Goal: Book appointment/travel/reservation

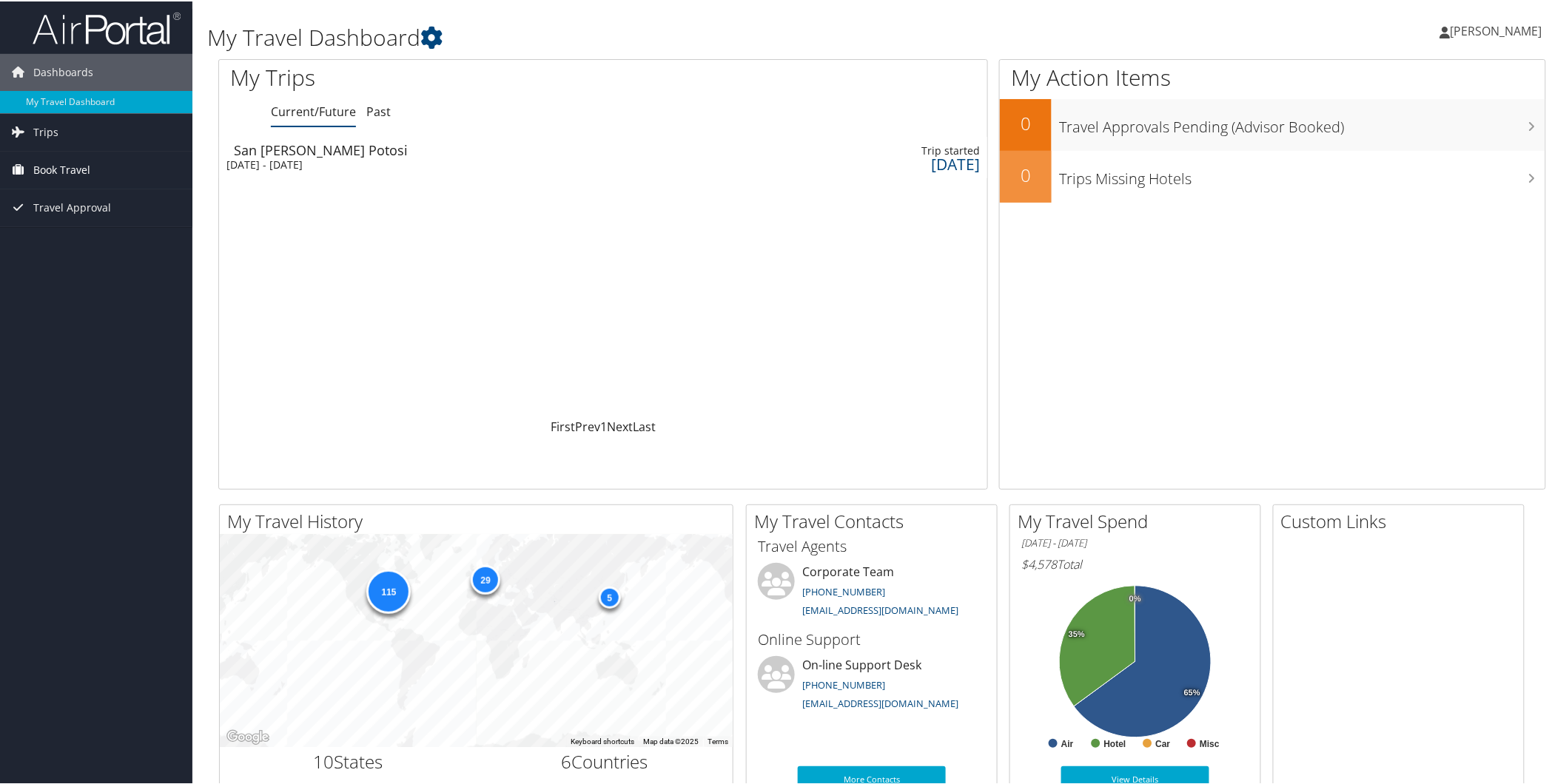
click at [61, 165] on span "Book Travel" at bounding box center [61, 169] width 57 height 37
click at [77, 246] on link "Book/Manage Online Trips" at bounding box center [96, 242] width 192 height 22
click at [101, 239] on link "Book/Manage Online Trips" at bounding box center [96, 242] width 192 height 22
